Goal: Information Seeking & Learning: Learn about a topic

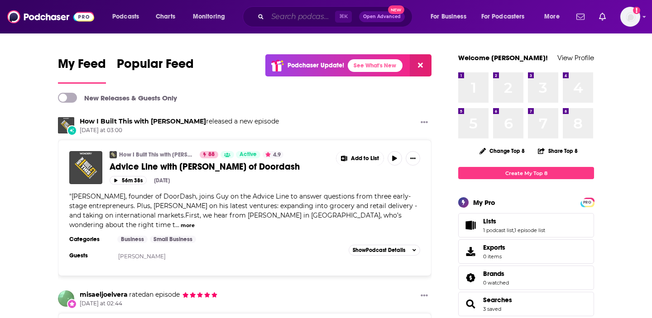
click at [281, 17] on input "Search podcasts, credits, & more..." at bounding box center [301, 17] width 67 height 14
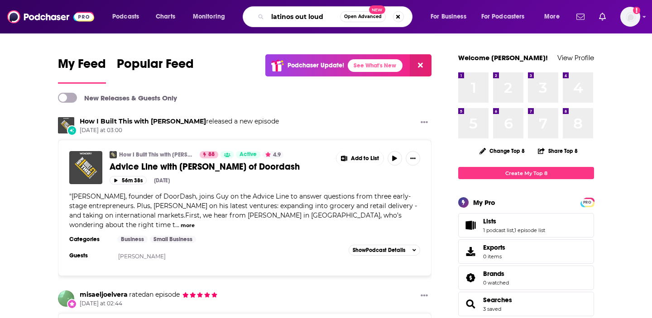
type input "latinos out loud"
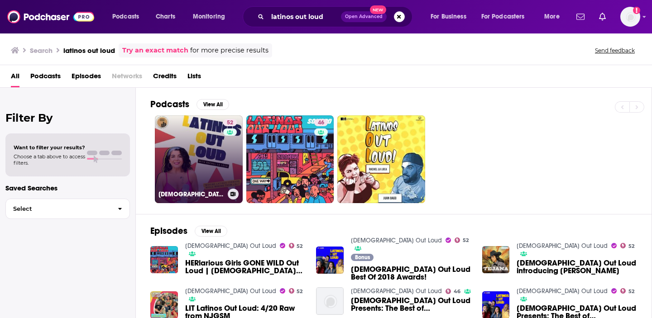
click at [202, 166] on link "52 [DEMOGRAPHIC_DATA] Out Loud" at bounding box center [199, 159] width 88 height 88
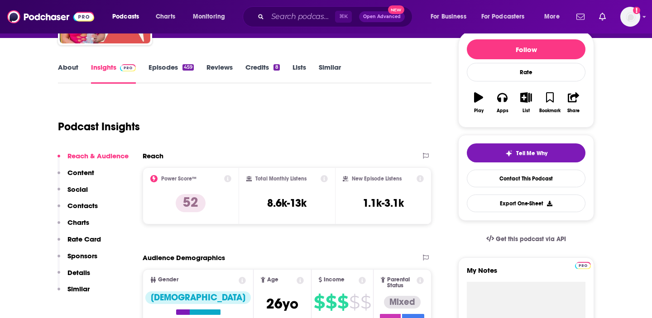
scroll to position [115, 0]
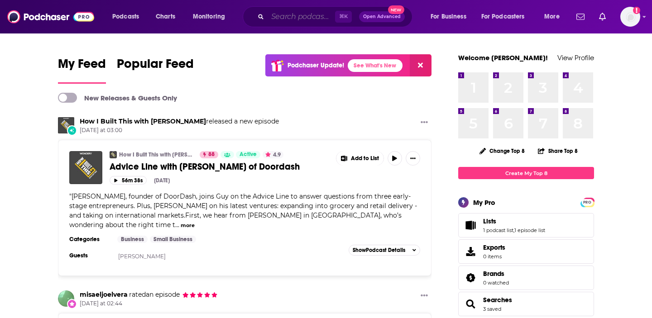
click at [289, 18] on input "Search podcasts, credits, & more..." at bounding box center [301, 17] width 67 height 14
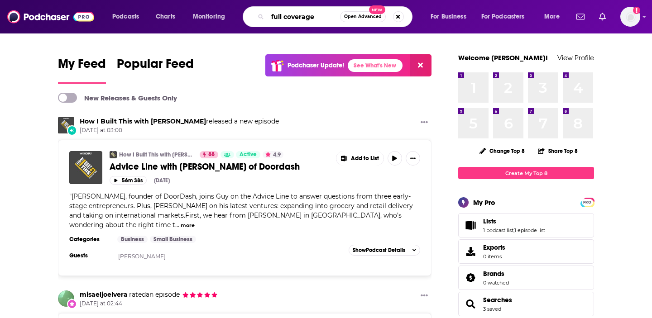
type input "full coverage"
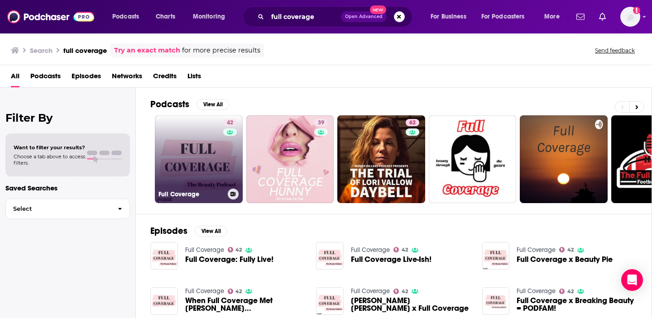
click at [201, 166] on link "42 Full Coverage" at bounding box center [199, 159] width 88 height 88
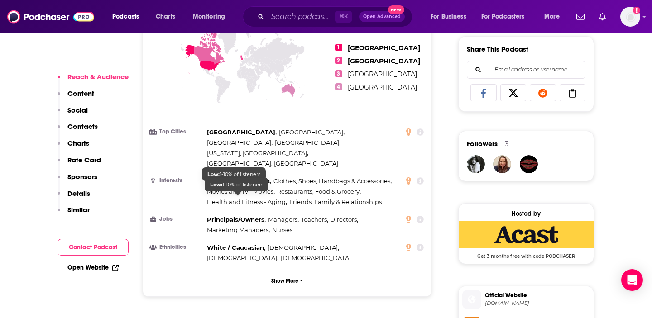
scroll to position [569, 0]
